Goal: Task Accomplishment & Management: Use online tool/utility

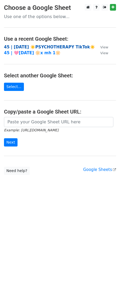
click at [50, 45] on strong "45 | AUG 3 ☀️PSYCHOTHERAPY TikTok☀️" at bounding box center [49, 47] width 91 height 5
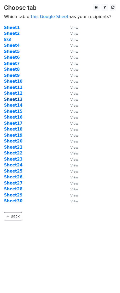
click at [18, 100] on strong "Sheet13" at bounding box center [13, 99] width 19 height 5
click at [16, 98] on strong "Sheet13" at bounding box center [13, 99] width 19 height 5
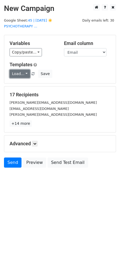
click at [22, 75] on link "Load..." at bounding box center [20, 74] width 20 height 8
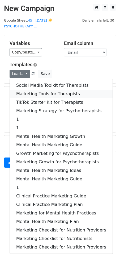
click at [25, 95] on link "Marketing Tools for Therapists" at bounding box center [61, 94] width 103 height 8
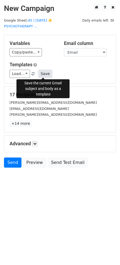
click at [44, 74] on button "Save" at bounding box center [45, 74] width 14 height 8
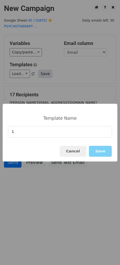
type input "1"
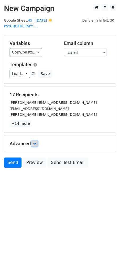
click at [35, 144] on icon at bounding box center [34, 143] width 3 height 3
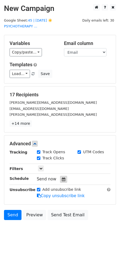
click at [61, 181] on div at bounding box center [63, 179] width 7 height 7
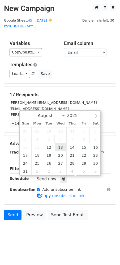
type input "2025-08-13 12:00"
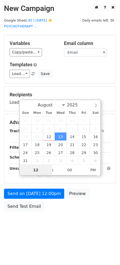
type input "2"
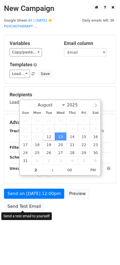
type input "2025-08-13 14:00"
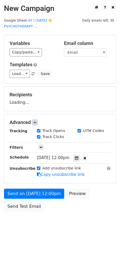
click at [38, 199] on form "Variables Copy/paste... {{Name}} {{Email}} Email column Name Email Templates Lo…" at bounding box center [60, 124] width 112 height 179
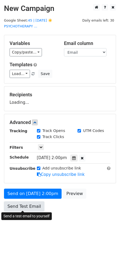
click at [28, 209] on link "Send Test Email" at bounding box center [24, 206] width 40 height 10
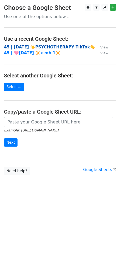
click at [43, 48] on strong "45 | [DATE] ☀️PSYCHOTHERAPY TikTok☀️" at bounding box center [49, 47] width 91 height 5
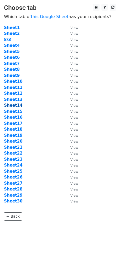
click at [13, 106] on strong "Sheet14" at bounding box center [13, 105] width 19 height 5
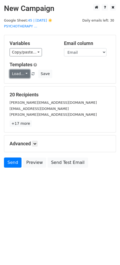
click at [24, 76] on link "Load..." at bounding box center [20, 74] width 20 height 8
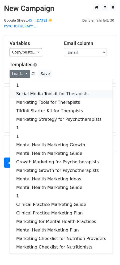
click at [39, 96] on link "Social Media Toolkit for Therapists" at bounding box center [61, 94] width 103 height 8
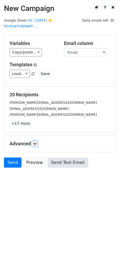
drag, startPoint x: 37, startPoint y: 142, endPoint x: 48, endPoint y: 164, distance: 24.6
click at [36, 142] on icon at bounding box center [34, 143] width 3 height 3
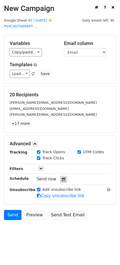
click at [62, 178] on icon at bounding box center [63, 179] width 3 height 4
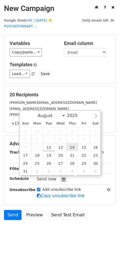
type input "2025-08-14 12:00"
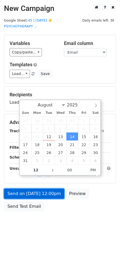
click at [42, 192] on link "Send on Aug 14 at 12:00pm" at bounding box center [34, 193] width 60 height 10
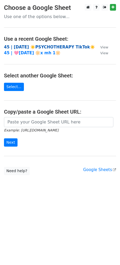
click at [29, 45] on strong "45 | [DATE] ☀️PSYCHOTHERAPY TikTok☀️" at bounding box center [49, 47] width 91 height 5
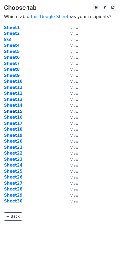
click at [18, 111] on strong "Sheet15" at bounding box center [13, 111] width 19 height 5
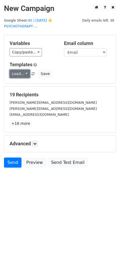
click at [19, 75] on link "Load..." at bounding box center [20, 74] width 20 height 8
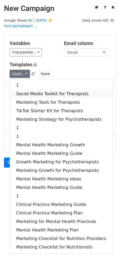
click at [31, 94] on link "Social Media Toolkit for Therapists" at bounding box center [61, 94] width 103 height 8
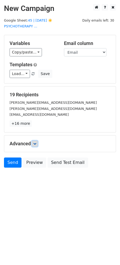
click at [37, 145] on link at bounding box center [35, 143] width 6 height 6
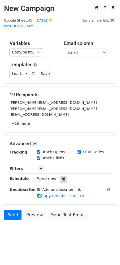
click at [62, 179] on icon at bounding box center [63, 179] width 3 height 4
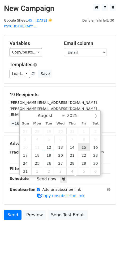
type input "2025-08-15 12:00"
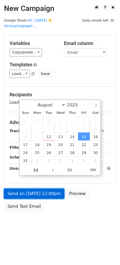
click at [39, 193] on link "Send on Aug 15 at 12:00pm" at bounding box center [34, 193] width 60 height 10
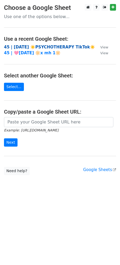
click at [40, 46] on strong "45 | [DATE] ☀️PSYCHOTHERAPY TikTok☀️" at bounding box center [49, 47] width 91 height 5
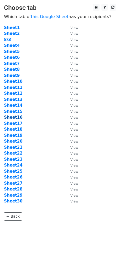
click at [15, 117] on strong "Sheet16" at bounding box center [13, 117] width 19 height 5
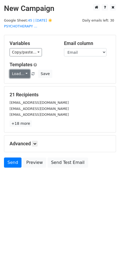
click at [25, 72] on link "Load..." at bounding box center [20, 74] width 20 height 8
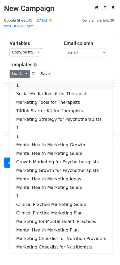
click at [25, 86] on link "1" at bounding box center [61, 85] width 103 height 8
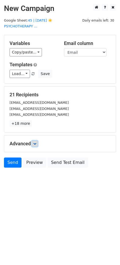
click at [36, 143] on icon at bounding box center [34, 143] width 3 height 3
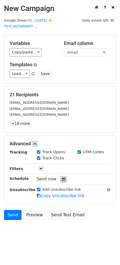
click at [60, 181] on div at bounding box center [63, 179] width 7 height 7
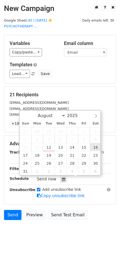
type input "2025-08-16 12:00"
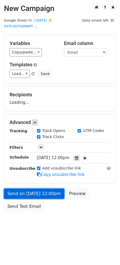
click at [46, 195] on link "Send on Aug 16 at 12:00pm" at bounding box center [34, 193] width 60 height 10
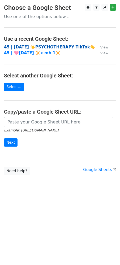
click at [56, 45] on strong "45 | [DATE] ☀️PSYCHOTHERAPY TikTok☀️" at bounding box center [49, 47] width 91 height 5
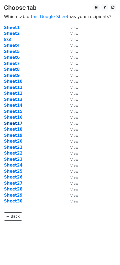
click at [18, 123] on strong "Sheet17" at bounding box center [13, 123] width 19 height 5
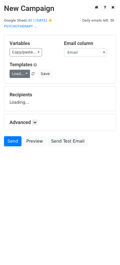
click at [24, 75] on link "Load..." at bounding box center [20, 74] width 20 height 8
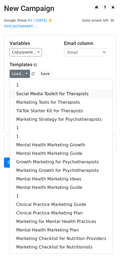
click at [24, 92] on link "Social Media Toolkit for Therapists" at bounding box center [61, 94] width 103 height 8
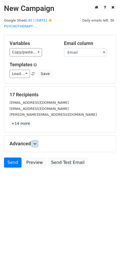
click at [36, 145] on link at bounding box center [35, 143] width 6 height 6
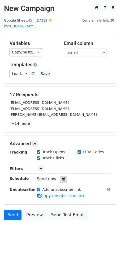
click at [62, 180] on icon at bounding box center [63, 179] width 3 height 4
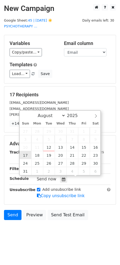
type input "2025-08-17 12:00"
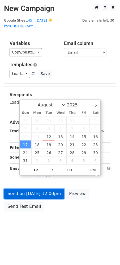
click at [28, 195] on link "Send on Aug 17 at 12:00pm" at bounding box center [34, 193] width 60 height 10
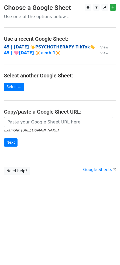
click at [32, 46] on strong "45 | [DATE] ☀️PSYCHOTHERAPY TikTok☀️" at bounding box center [49, 47] width 91 height 5
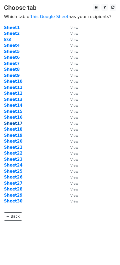
click at [12, 124] on strong "Sheet17" at bounding box center [13, 123] width 19 height 5
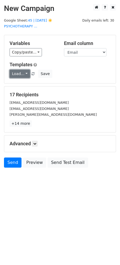
click at [19, 73] on link "Load..." at bounding box center [20, 74] width 20 height 8
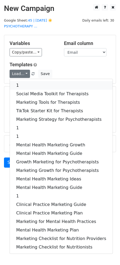
click at [35, 85] on link "1" at bounding box center [61, 85] width 103 height 8
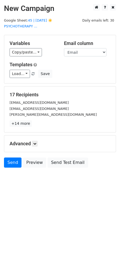
click at [39, 143] on h5 "Advanced" at bounding box center [60, 143] width 101 height 6
click at [38, 143] on link at bounding box center [35, 143] width 6 height 6
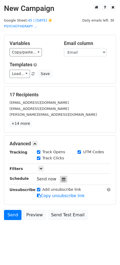
click at [60, 181] on div at bounding box center [63, 179] width 7 height 7
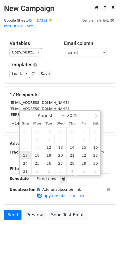
type input "2025-08-17 12:00"
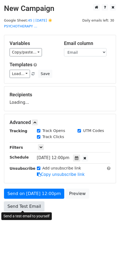
click at [24, 207] on form "Variables Copy/paste... {{Name}} {{Email}} Email column Name Email Templates Lo…" at bounding box center [60, 124] width 112 height 179
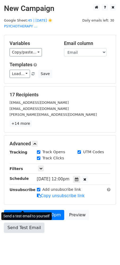
click at [28, 228] on link "Send Test Email" at bounding box center [24, 227] width 40 height 10
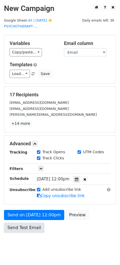
click at [28, 228] on link "Send Test Email" at bounding box center [24, 227] width 40 height 10
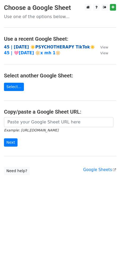
click at [48, 45] on strong "45 | [DATE] ☀️PSYCHOTHERAPY TikTok☀️" at bounding box center [49, 47] width 91 height 5
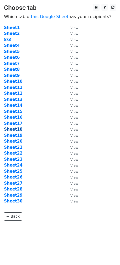
click at [15, 128] on strong "Sheet18" at bounding box center [13, 129] width 19 height 5
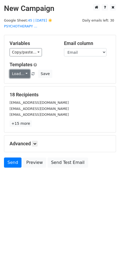
click at [16, 73] on link "Load..." at bounding box center [20, 74] width 20 height 8
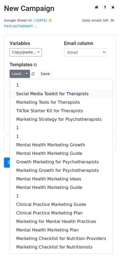
click at [36, 96] on link "Social Media Toolkit for Therapists" at bounding box center [61, 94] width 103 height 8
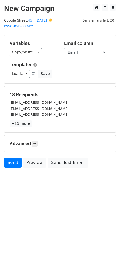
click at [39, 145] on h5 "Advanced" at bounding box center [60, 143] width 101 height 6
click at [36, 144] on icon at bounding box center [34, 143] width 3 height 3
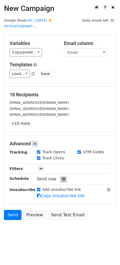
click at [60, 178] on div at bounding box center [63, 179] width 7 height 7
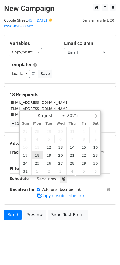
type input "2025-08-18 12:00"
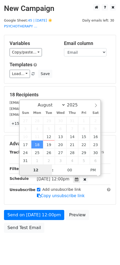
drag, startPoint x: 38, startPoint y: 153, endPoint x: 35, endPoint y: 185, distance: 31.5
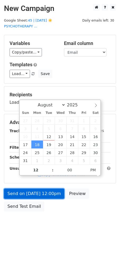
click at [34, 190] on link "Send on Aug 18 at 12:00pm" at bounding box center [34, 193] width 60 height 10
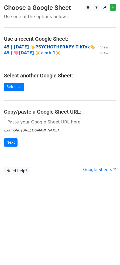
click at [39, 46] on strong "45 | [DATE] ☀️PSYCHOTHERAPY TikTok☀️" at bounding box center [49, 47] width 91 height 5
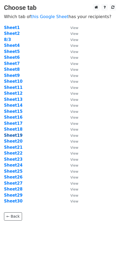
click at [16, 137] on strong "Sheet19" at bounding box center [13, 135] width 19 height 5
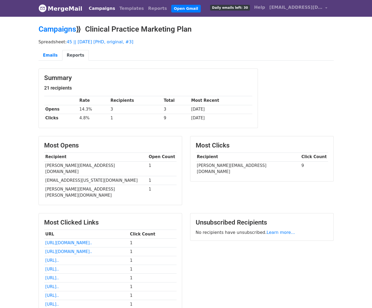
click at [82, 0] on nav "MergeMail Campaigns Templates Reports Open Gmail Daily emails left: 30 Help [EM…" at bounding box center [186, 8] width 295 height 17
click at [95, 9] on link "Campaigns" at bounding box center [102, 8] width 31 height 11
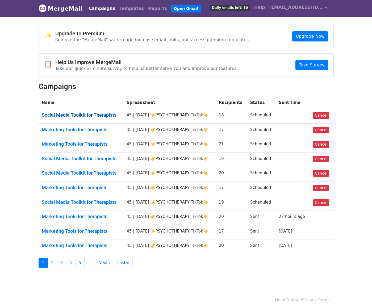
click at [70, 116] on link "Social Media Toolkit for Therapists" at bounding box center [81, 115] width 79 height 6
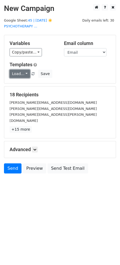
click at [18, 76] on link "Load..." at bounding box center [20, 74] width 20 height 8
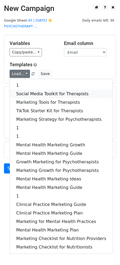
click at [18, 91] on link "Social Media Toolkit for Therapists" at bounding box center [61, 94] width 103 height 8
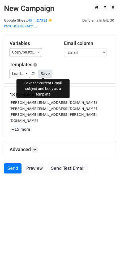
click at [40, 75] on button "Save" at bounding box center [45, 74] width 14 height 8
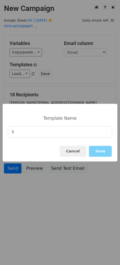
type input "1"
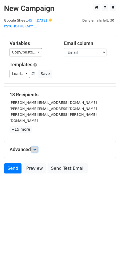
click at [35, 146] on link at bounding box center [35, 149] width 6 height 6
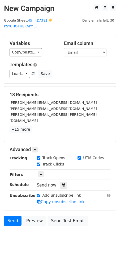
click at [53, 22] on main "New Campaign Daily emails left: 30 Google Sheet: 45 | [DATE] ☀️PSYCHOTHERAPY ..…" at bounding box center [60, 116] width 120 height 224
click at [52, 21] on link "45 | [DATE] ☀️PSYCHOTHERAPY ..." at bounding box center [28, 23] width 48 height 10
click at [62, 183] on icon at bounding box center [63, 185] width 3 height 4
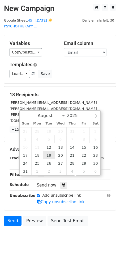
type input "[DATE] 12:00"
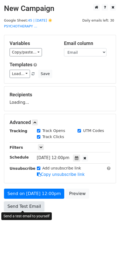
click at [40, 202] on link "Send Test Email" at bounding box center [24, 206] width 40 height 10
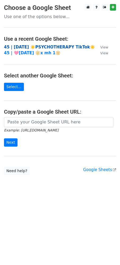
click at [39, 47] on strong "45 | [DATE] ☀️PSYCHOTHERAPY TikTok☀️" at bounding box center [49, 47] width 91 height 5
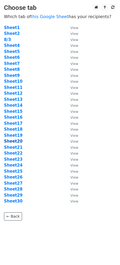
click at [17, 140] on strong "Sheet20" at bounding box center [13, 141] width 19 height 5
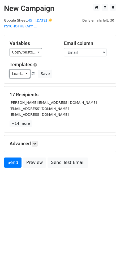
click at [23, 71] on link "Load..." at bounding box center [20, 74] width 20 height 8
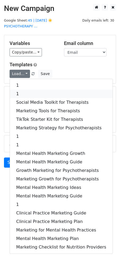
click at [37, 94] on link "1" at bounding box center [61, 94] width 103 height 8
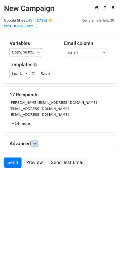
click at [36, 146] on link at bounding box center [35, 143] width 6 height 6
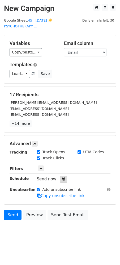
click at [62, 180] on icon at bounding box center [63, 179] width 3 height 4
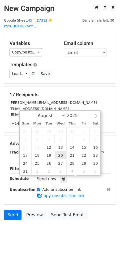
type input "2025-08-20 12:00"
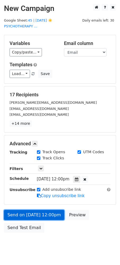
click at [40, 218] on link "Send on Aug 20 at 12:00pm" at bounding box center [34, 215] width 60 height 10
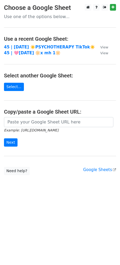
click at [54, 90] on main "Choose a Google Sheet Use one of the options below... Use a recent Google Sheet…" at bounding box center [60, 89] width 120 height 171
click at [62, 47] on strong "45 | [DATE] ☀️PSYCHOTHERAPY TikTok☀️" at bounding box center [49, 47] width 91 height 5
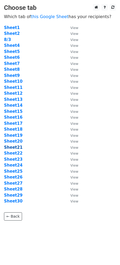
click at [14, 145] on strong "Sheet21" at bounding box center [13, 147] width 19 height 5
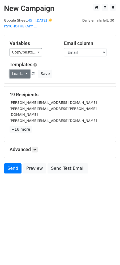
click at [20, 74] on link "Load..." at bounding box center [20, 74] width 20 height 8
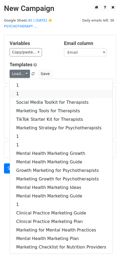
click at [32, 95] on link "1" at bounding box center [61, 94] width 103 height 8
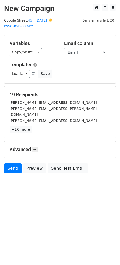
click at [35, 141] on div "Advanced Tracking Track Opens UTM Codes Track Clicks Filters Only include sprea…" at bounding box center [60, 149] width 112 height 16
click at [38, 147] on div "Advanced Tracking Track Opens UTM Codes Track Clicks Filters Only include sprea…" at bounding box center [60, 149] width 112 height 16
click at [35, 148] on icon at bounding box center [34, 149] width 3 height 3
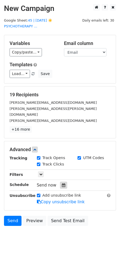
click at [62, 183] on icon at bounding box center [63, 185] width 3 height 4
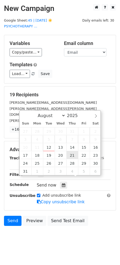
type input "[DATE] 12:00"
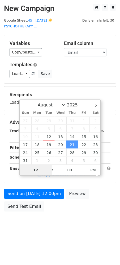
type input "2"
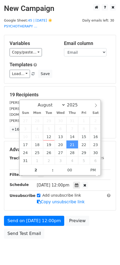
type input "[DATE] 14:00"
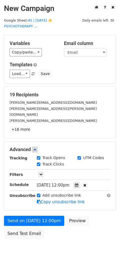
click at [45, 198] on div "Add unsubscribe link Copy unsubscribe link" at bounding box center [74, 198] width 82 height 12
click at [40, 208] on form "Variables Copy/paste... {{Name}} {{Email}} Email column Name Email Templates Lo…" at bounding box center [60, 138] width 112 height 206
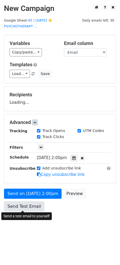
click at [39, 210] on link "Send Test Email" at bounding box center [24, 206] width 40 height 10
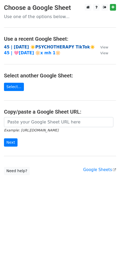
click at [31, 46] on strong "45 | [DATE] ☀️PSYCHOTHERAPY TikTok☀️" at bounding box center [49, 47] width 91 height 5
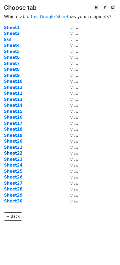
click at [16, 152] on strong "Sheet22" at bounding box center [13, 153] width 19 height 5
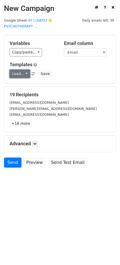
click at [20, 76] on link "Load..." at bounding box center [20, 74] width 20 height 8
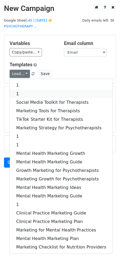
click at [29, 94] on link "1" at bounding box center [61, 94] width 103 height 8
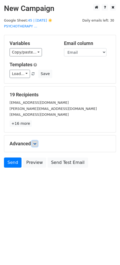
click at [36, 142] on icon at bounding box center [34, 143] width 3 height 3
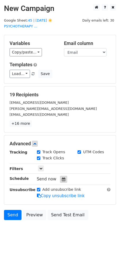
click at [60, 181] on div at bounding box center [63, 179] width 7 height 7
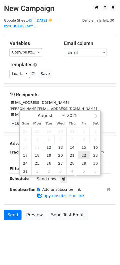
type input "[DATE] 12:00"
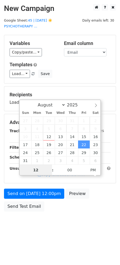
type input "2"
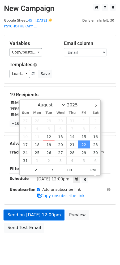
type input "[DATE] 14:00"
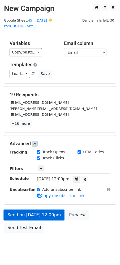
click at [30, 213] on link "Send on [DATE] 12:00pm" at bounding box center [34, 215] width 60 height 10
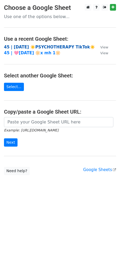
click at [53, 46] on strong "45 | [DATE] ☀️PSYCHOTHERAPY TikTok☀️" at bounding box center [49, 47] width 91 height 5
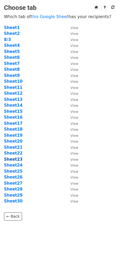
click at [17, 158] on strong "Sheet23" at bounding box center [13, 159] width 19 height 5
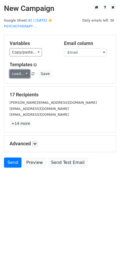
click at [21, 76] on link "Load..." at bounding box center [20, 74] width 20 height 8
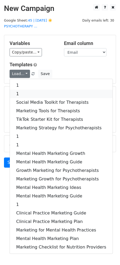
click at [23, 93] on link "1" at bounding box center [61, 94] width 103 height 8
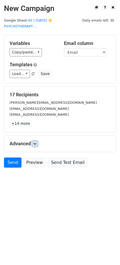
click at [36, 143] on icon at bounding box center [34, 143] width 3 height 3
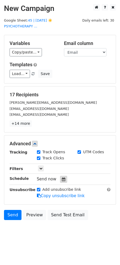
click at [62, 178] on icon at bounding box center [63, 179] width 3 height 4
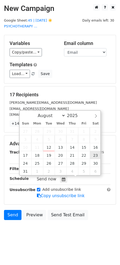
type input "2025-08-23 12:00"
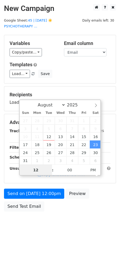
type input "2"
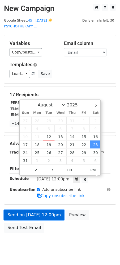
type input "2025-08-23 14:00"
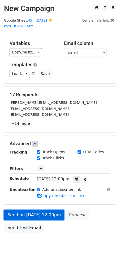
click at [26, 211] on link "Send on Aug 23 at 12:00pm" at bounding box center [34, 215] width 60 height 10
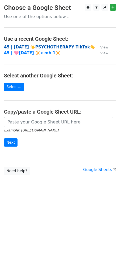
click at [26, 48] on strong "45 | AUG 3 ☀️PSYCHOTHERAPY TikTok☀️" at bounding box center [49, 47] width 91 height 5
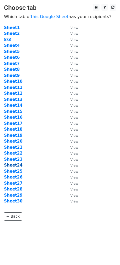
click at [14, 165] on strong "Sheet24" at bounding box center [13, 165] width 19 height 5
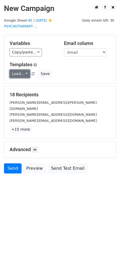
click at [18, 70] on link "Load..." at bounding box center [20, 74] width 20 height 8
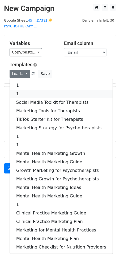
click at [24, 93] on link "1" at bounding box center [61, 94] width 103 height 8
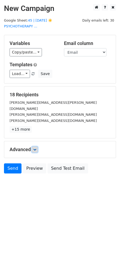
click at [36, 146] on link at bounding box center [35, 149] width 6 height 6
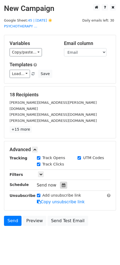
click at [62, 183] on icon at bounding box center [63, 185] width 3 height 4
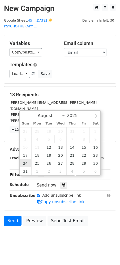
type input "[DATE] 12:00"
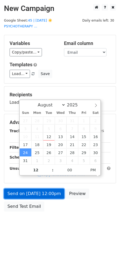
click at [32, 195] on link "Send on Aug 24 at 12:00pm" at bounding box center [34, 193] width 60 height 10
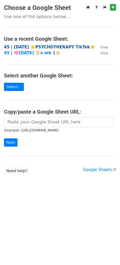
click at [41, 48] on strong "45 | AUG 3 ☀️PSYCHOTHERAPY TikTok☀️" at bounding box center [49, 47] width 91 height 5
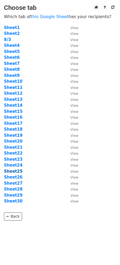
click at [16, 170] on strong "Sheet25" at bounding box center [13, 171] width 19 height 5
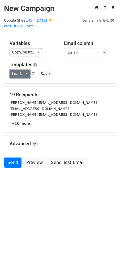
click at [23, 75] on link "Load..." at bounding box center [20, 74] width 20 height 8
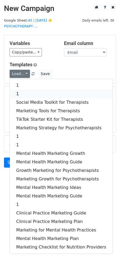
click at [23, 92] on link "1" at bounding box center [61, 94] width 103 height 8
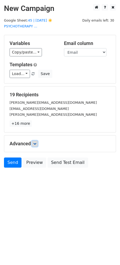
click at [35, 144] on icon at bounding box center [34, 143] width 3 height 3
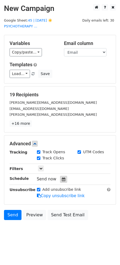
click at [62, 180] on icon at bounding box center [63, 179] width 3 height 4
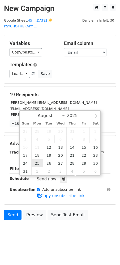
type input "[DATE] 12:00"
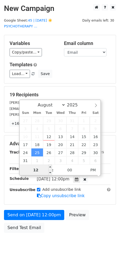
type input "2"
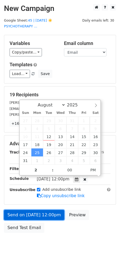
type input "2025-08-25 14:00"
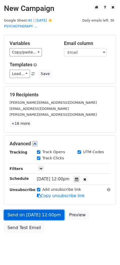
click at [41, 218] on link "Send on Aug 25 at 12:00pm" at bounding box center [34, 215] width 60 height 10
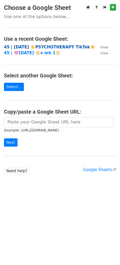
click at [37, 48] on strong "45 | [DATE] ☀️PSYCHOTHERAPY TikTok☀️" at bounding box center [49, 47] width 91 height 5
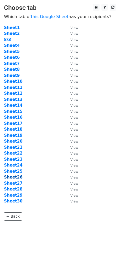
click at [9, 177] on strong "Sheet26" at bounding box center [13, 176] width 19 height 5
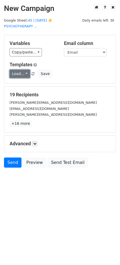
click at [20, 73] on link "Load..." at bounding box center [20, 74] width 20 height 8
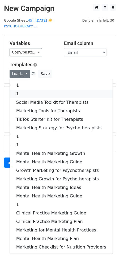
click at [25, 92] on link "1" at bounding box center [61, 94] width 103 height 8
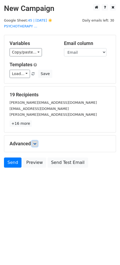
click at [36, 141] on link at bounding box center [35, 143] width 6 height 6
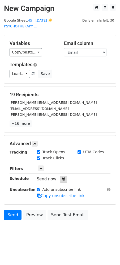
click at [62, 178] on icon at bounding box center [63, 179] width 3 height 4
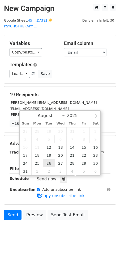
type input "2025-08-26 12:00"
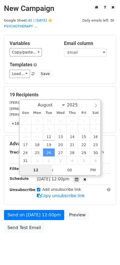
type input "3"
type input "2025-08-26 15:00"
click at [31, 200] on div "Advanced Tracking Track Opens UTM Codes Track Clicks Filters Only include sprea…" at bounding box center [60, 169] width 112 height 69
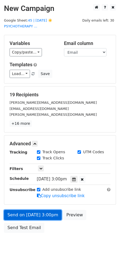
click at [29, 210] on link "Send on Aug 26 at 3:00pm" at bounding box center [33, 215] width 58 height 10
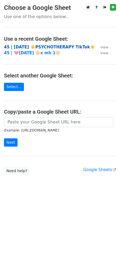
click at [40, 48] on strong "45 | AUG 3 ☀️PSYCHOTHERAPY TikTok☀️" at bounding box center [49, 47] width 91 height 5
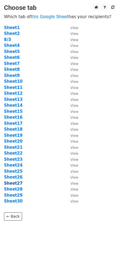
click at [16, 185] on strong "Sheet27" at bounding box center [13, 183] width 19 height 5
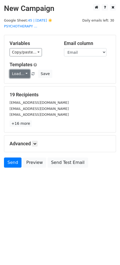
click at [18, 75] on link "Load..." at bounding box center [20, 74] width 20 height 8
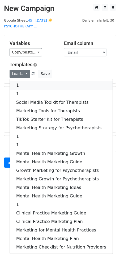
click at [21, 84] on link "1" at bounding box center [61, 85] width 103 height 8
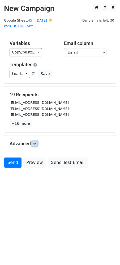
click at [36, 142] on icon at bounding box center [34, 143] width 3 height 3
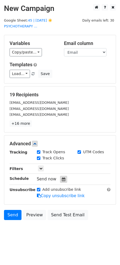
click at [63, 177] on icon at bounding box center [63, 179] width 3 height 4
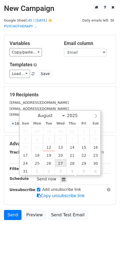
type input "2025-08-27 12:00"
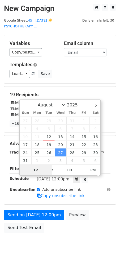
type input "2"
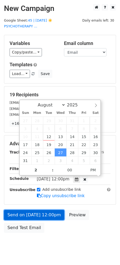
type input "2025-08-27 14:00"
click at [38, 211] on link "Send on Aug 27 at 12:00pm" at bounding box center [34, 215] width 60 height 10
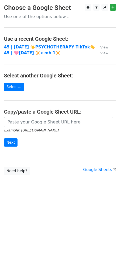
click at [53, 49] on td "45 | [DATE] ☀️PSYCHOTHERAPY TikTok☀️" at bounding box center [49, 47] width 91 height 6
click at [51, 46] on strong "45 | [DATE] ☀️PSYCHOTHERAPY TikTok☀️" at bounding box center [49, 47] width 91 height 5
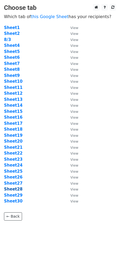
click at [12, 189] on strong "Sheet28" at bounding box center [13, 188] width 19 height 5
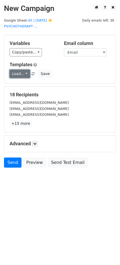
click at [12, 74] on link "Load..." at bounding box center [20, 74] width 20 height 8
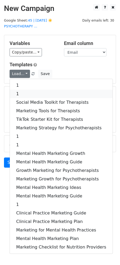
click at [19, 92] on link "1" at bounding box center [61, 94] width 103 height 8
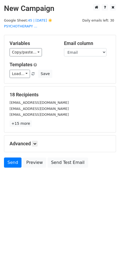
click at [34, 146] on h5 "Advanced" at bounding box center [60, 143] width 101 height 6
click at [38, 144] on link at bounding box center [35, 143] width 6 height 6
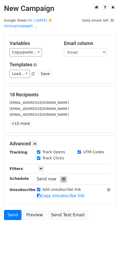
click at [63, 179] on div at bounding box center [63, 179] width 7 height 7
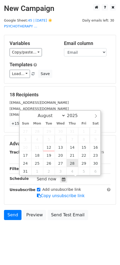
type input "[DATE] 12:00"
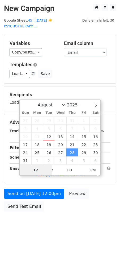
type input "2"
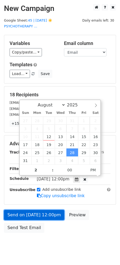
type input "2025-08-28 14:00"
click at [43, 211] on link "Send on Aug 28 at 12:00pm" at bounding box center [34, 215] width 60 height 10
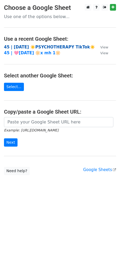
click at [48, 47] on strong "45 | [DATE] ☀️PSYCHOTHERAPY TikTok☀️" at bounding box center [49, 47] width 91 height 5
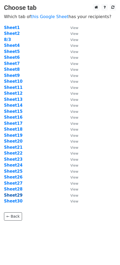
click at [17, 195] on strong "Sheet29" at bounding box center [13, 195] width 19 height 5
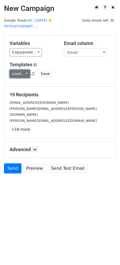
click at [23, 74] on link "Load..." at bounding box center [20, 74] width 20 height 8
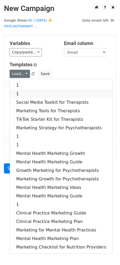
click at [23, 90] on link "1" at bounding box center [61, 94] width 103 height 8
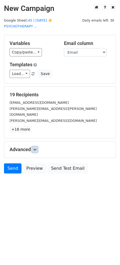
click at [35, 148] on icon at bounding box center [34, 149] width 3 height 3
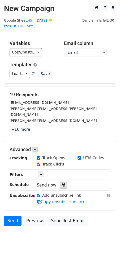
click at [60, 181] on div at bounding box center [63, 184] width 7 height 7
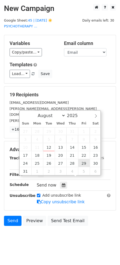
type input "[DATE] 12:00"
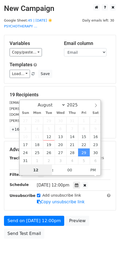
type input "3"
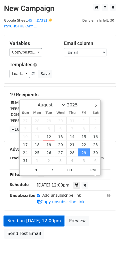
type input "[DATE] 15:00"
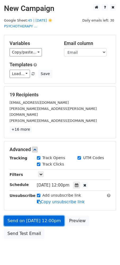
click at [36, 215] on link "Send on [DATE] 12:00pm" at bounding box center [34, 220] width 60 height 10
